Goal: Task Accomplishment & Management: Complete application form

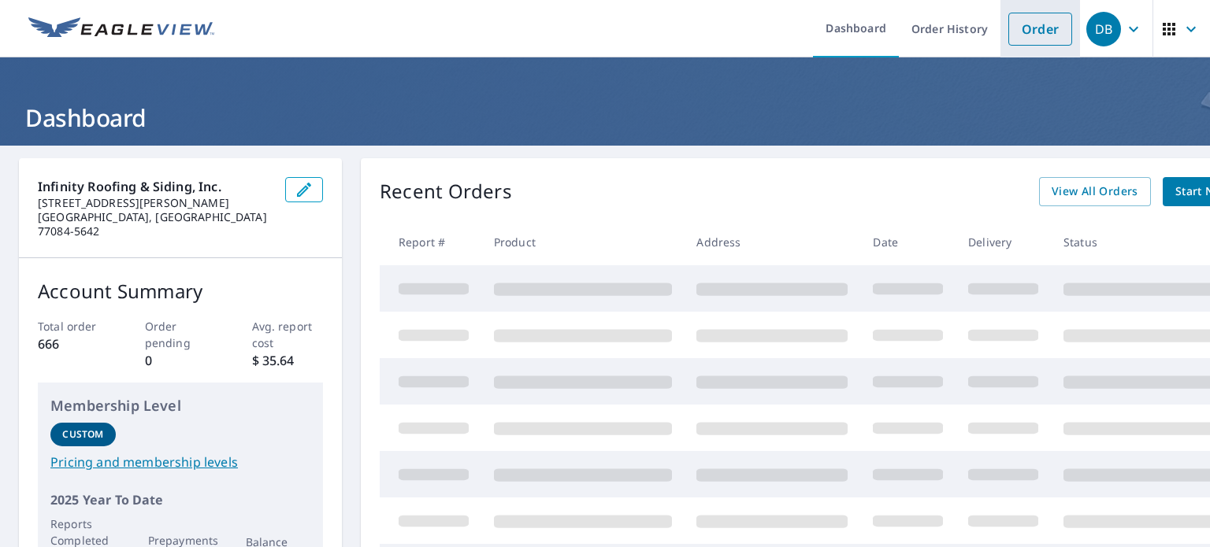
click at [1016, 27] on link "Order" at bounding box center [1040, 29] width 64 height 33
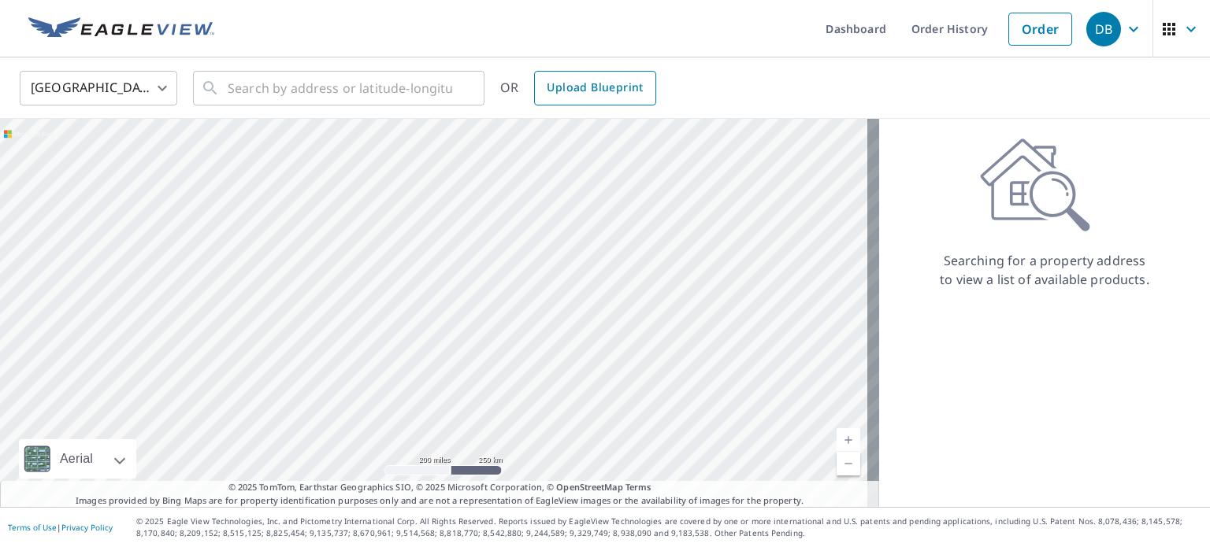
click at [572, 91] on span "Upload Blueprint" at bounding box center [595, 88] width 96 height 20
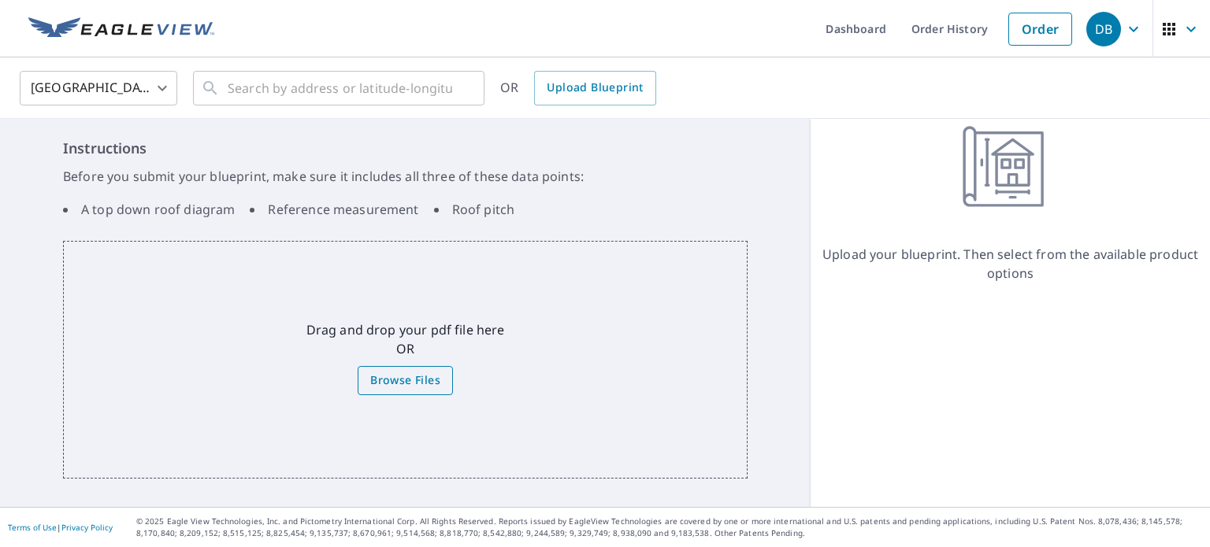
click at [425, 373] on span "Browse Files" at bounding box center [405, 381] width 70 height 20
click at [0, 0] on input "Browse Files" at bounding box center [0, 0] width 0 height 0
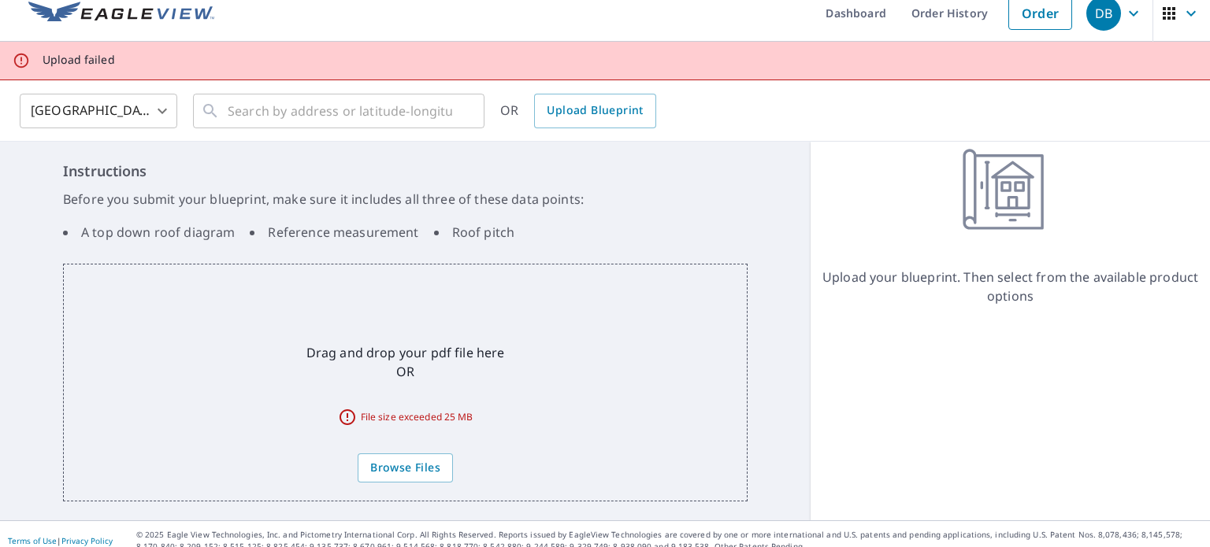
scroll to position [28, 0]
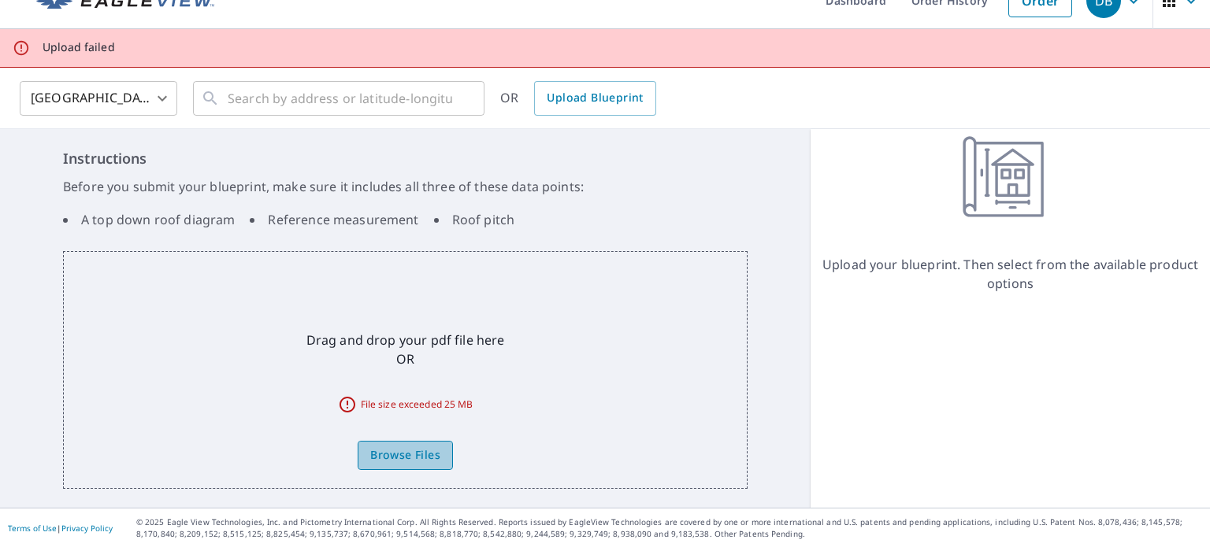
click at [408, 458] on span "Browse Files" at bounding box center [405, 456] width 70 height 20
click at [0, 0] on input "Browse Files" at bounding box center [0, 0] width 0 height 0
